Goal: Navigation & Orientation: Find specific page/section

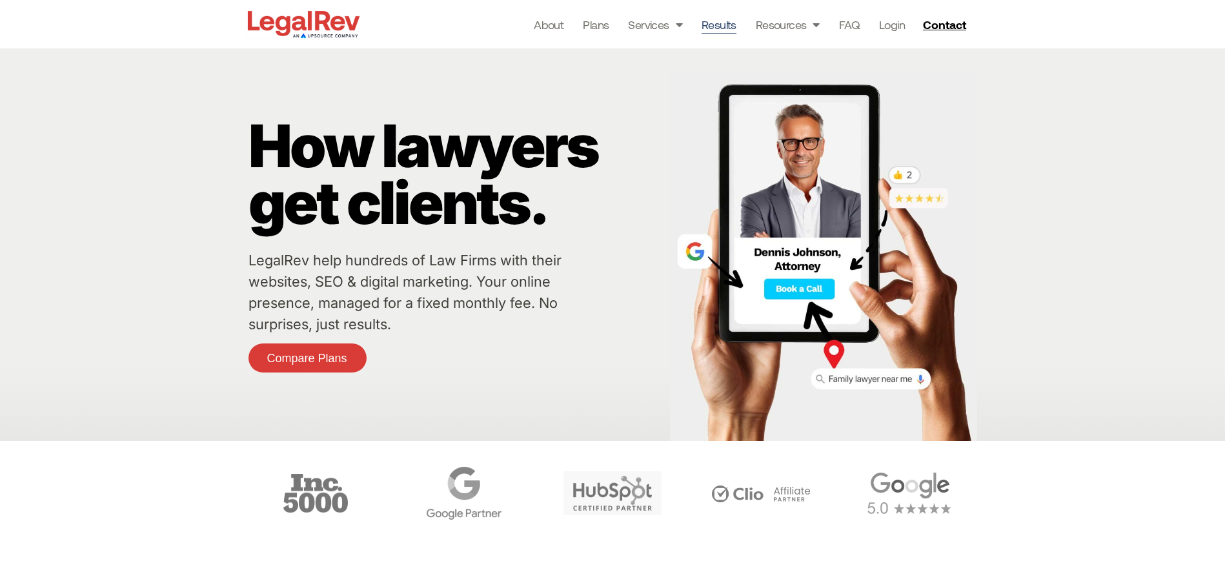
click at [717, 26] on link "Results" at bounding box center [719, 24] width 35 height 18
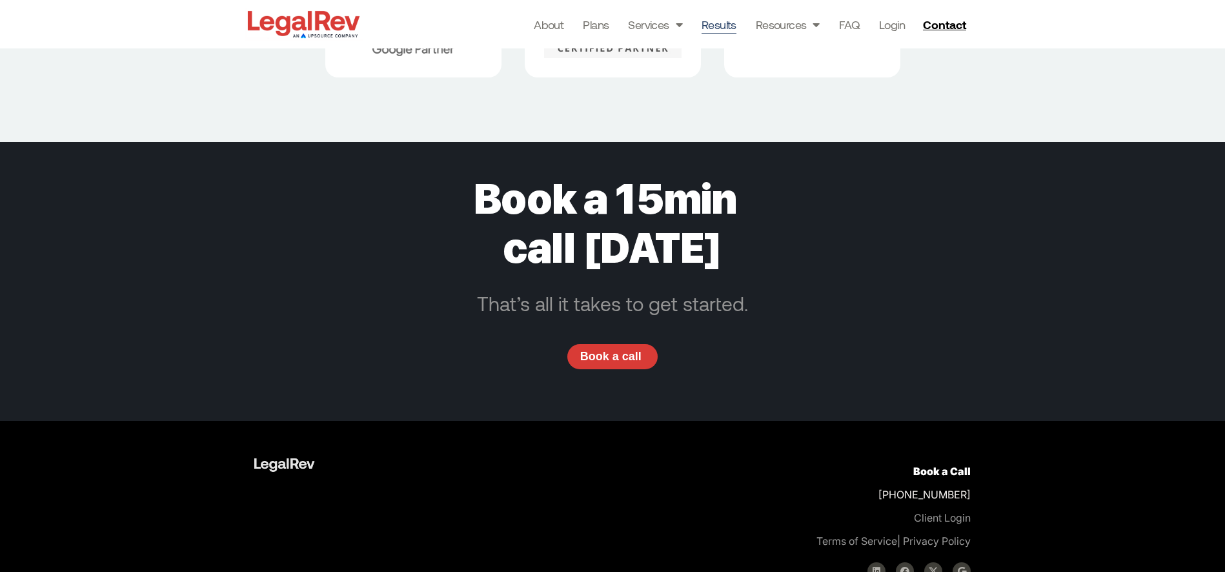
scroll to position [6412, 0]
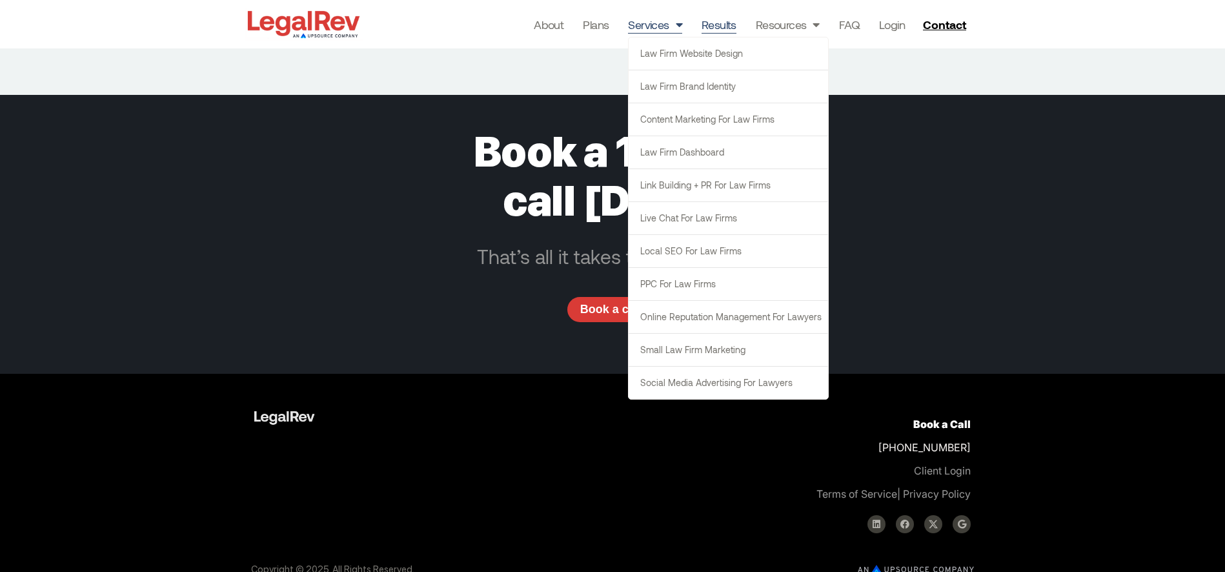
click at [675, 26] on span "Menu" at bounding box center [676, 24] width 13 height 25
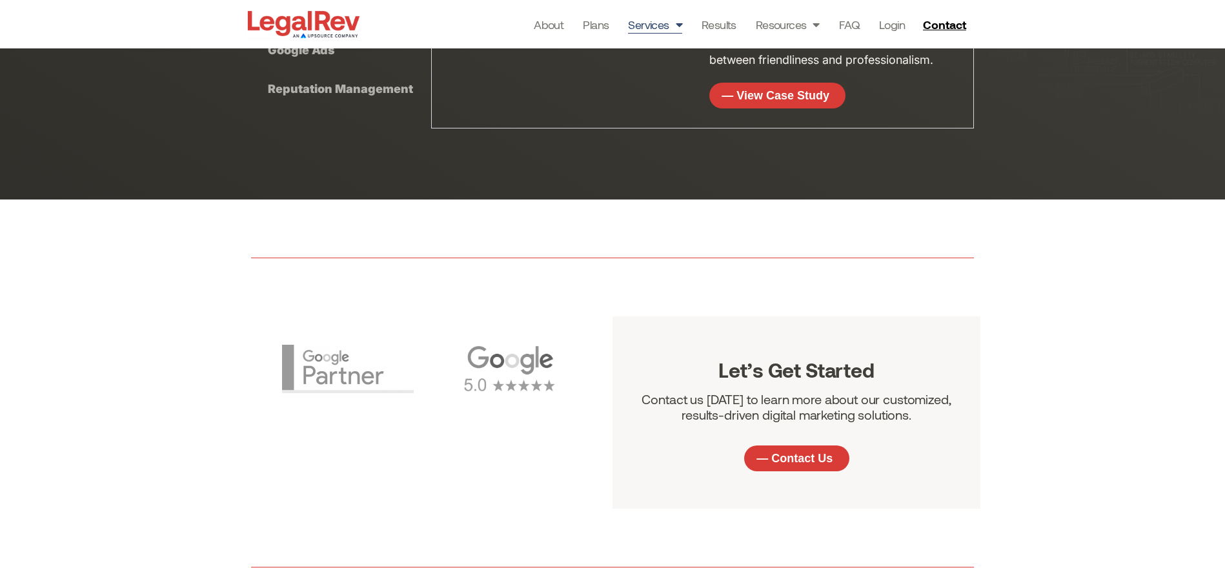
scroll to position [4018, 0]
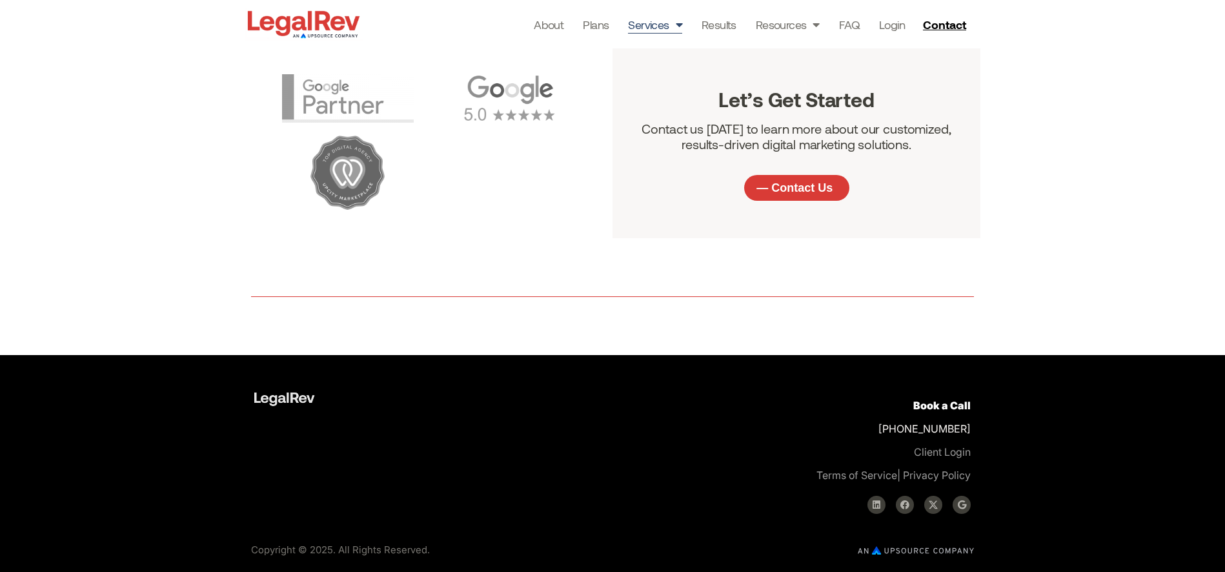
click at [875, 515] on div "Book a Call +1 866-870-0295 Client Login Terms of Service | Privacy Policy Link…" at bounding box center [799, 453] width 355 height 133
click at [878, 513] on link "Linkedin" at bounding box center [877, 505] width 18 height 18
